Goal: Check status

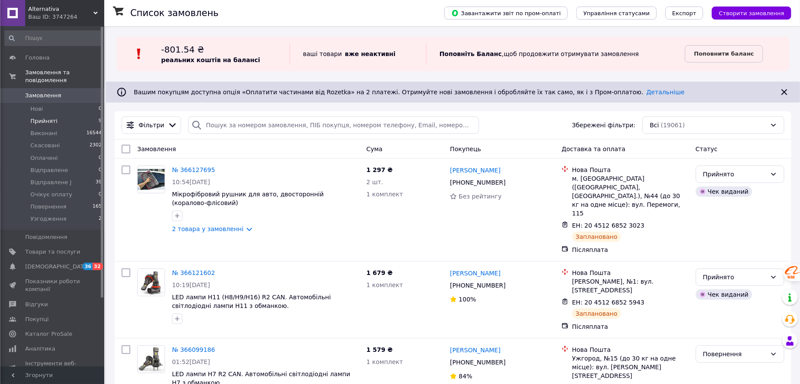
click at [48, 117] on span "Прийняті" at bounding box center [43, 121] width 27 height 8
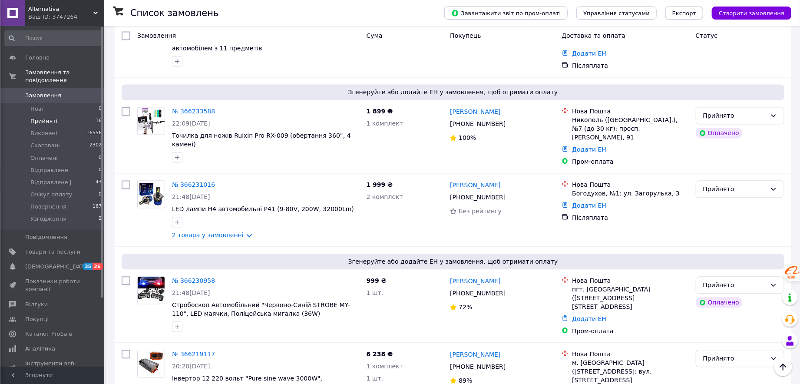
scroll to position [1000, 0]
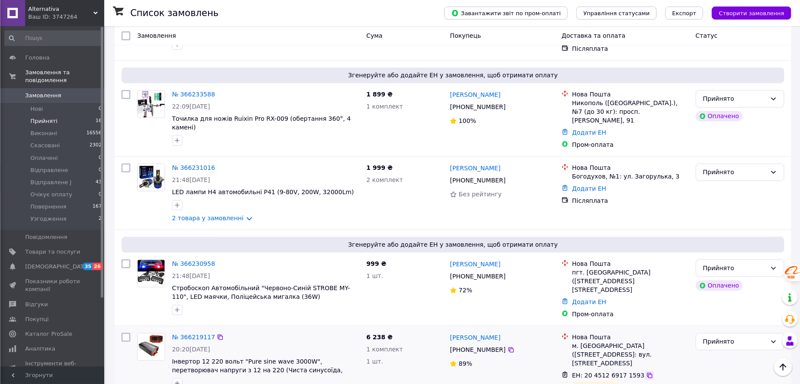
click at [646, 372] on icon at bounding box center [649, 375] width 7 height 7
click at [189, 260] on link "№ 366230958" at bounding box center [193, 263] width 43 height 7
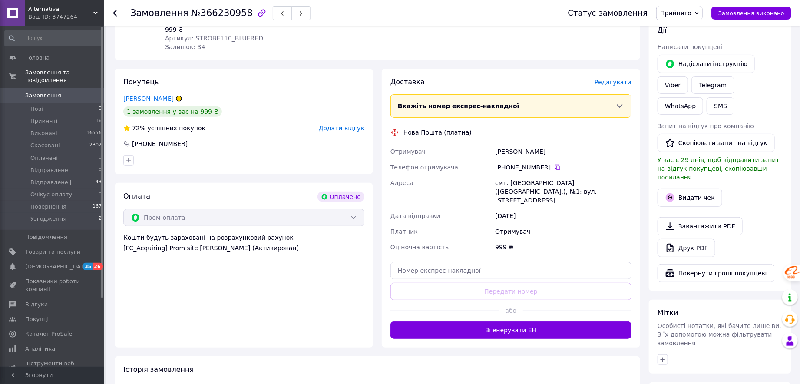
scroll to position [191, 0]
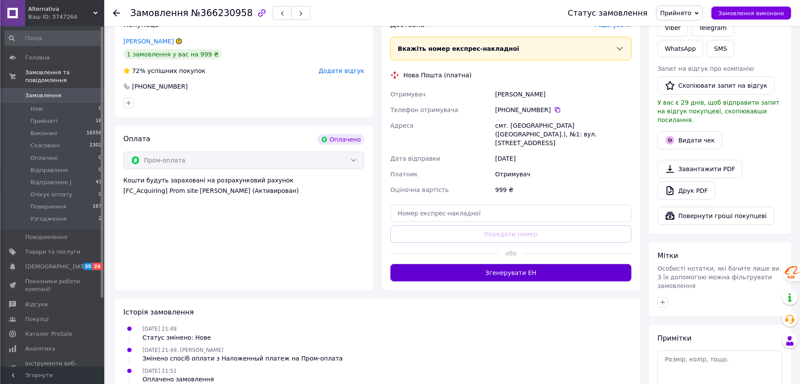
click at [492, 264] on button "Згенерувати ЕН" at bounding box center [510, 272] width 241 height 17
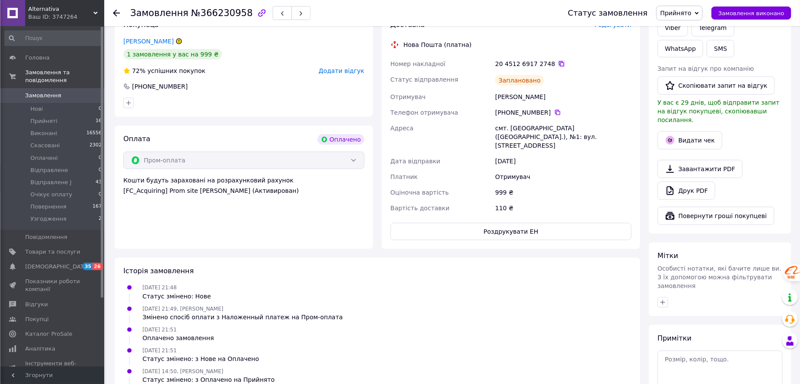
click at [558, 60] on icon at bounding box center [561, 63] width 7 height 7
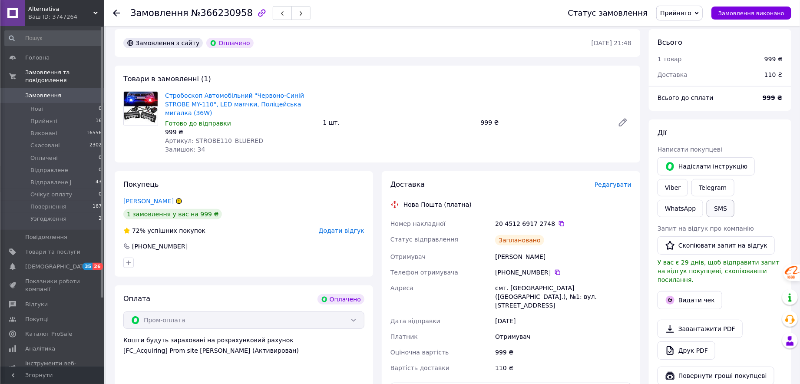
scroll to position [0, 0]
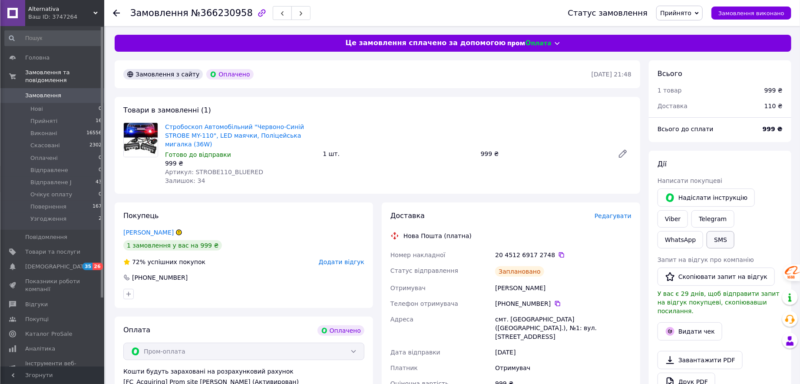
click at [734, 231] on button "SMS" at bounding box center [721, 239] width 28 height 17
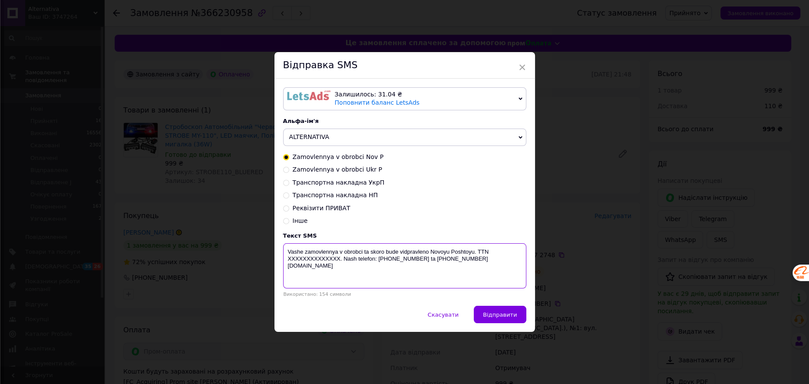
drag, startPoint x: 337, startPoint y: 256, endPoint x: 288, endPoint y: 262, distance: 49.8
click at [288, 262] on textarea "Vashe zamovlennya v obrobci ta skoro bude vidpravleno Novoyu Poshtoyu. TTN XXXX…" at bounding box center [404, 265] width 243 height 45
paste textarea "20451269172748"
type textarea "Vashe zamovlennya v obrobci ta skoro bude vidpravleno Novoyu Poshtoyu. TTN 2045…"
click at [508, 314] on span "Відправити" at bounding box center [500, 314] width 34 height 7
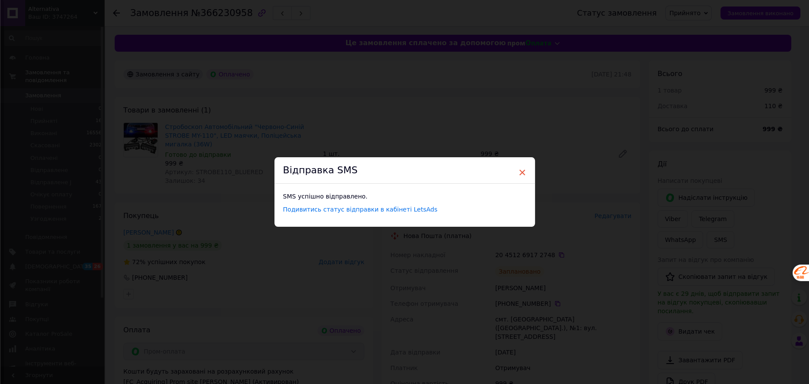
click at [521, 172] on span "×" at bounding box center [523, 172] width 8 height 15
